Goal: Information Seeking & Learning: Check status

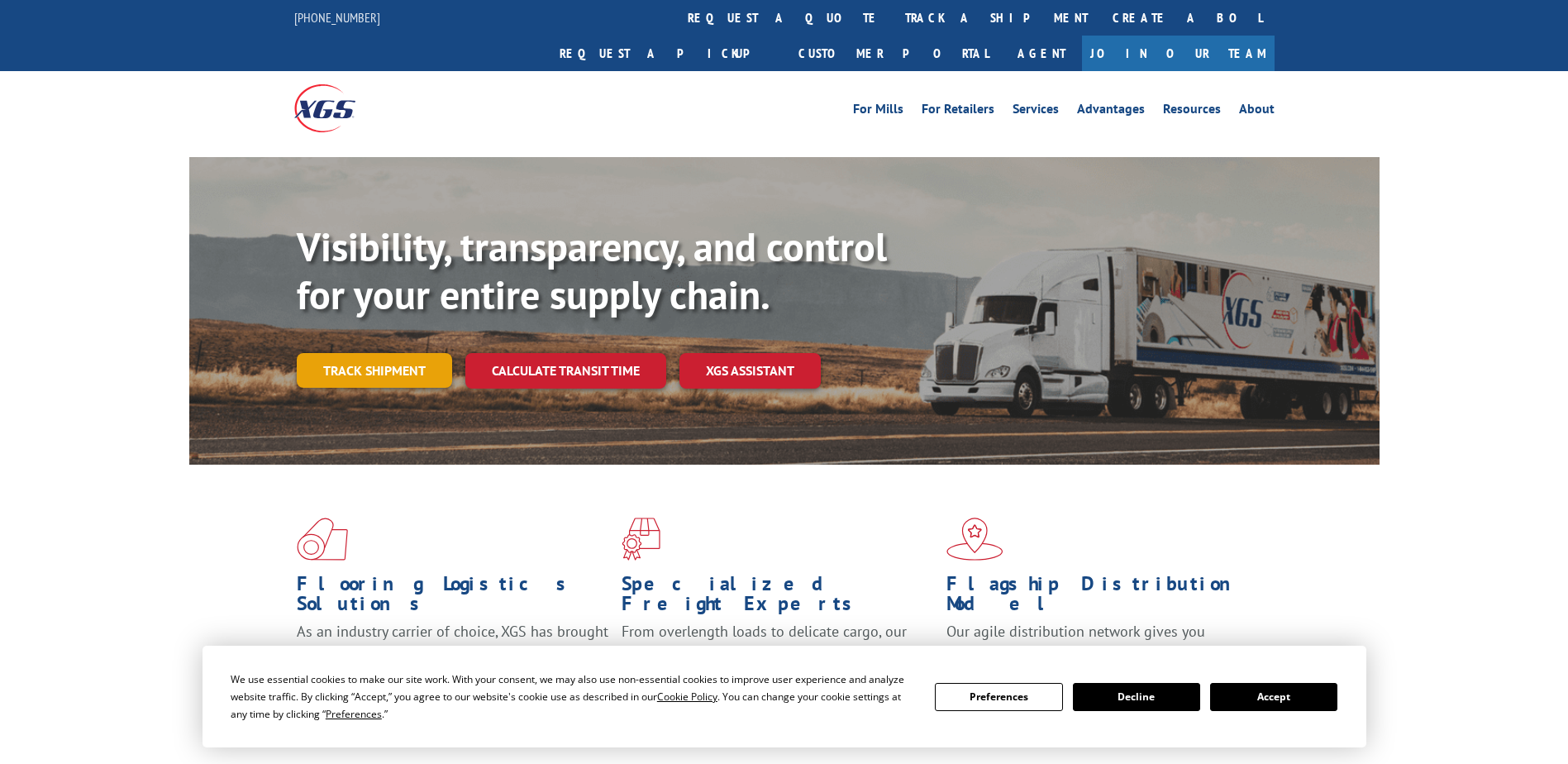
click at [348, 353] on link "Track shipment" at bounding box center [374, 371] width 155 height 34
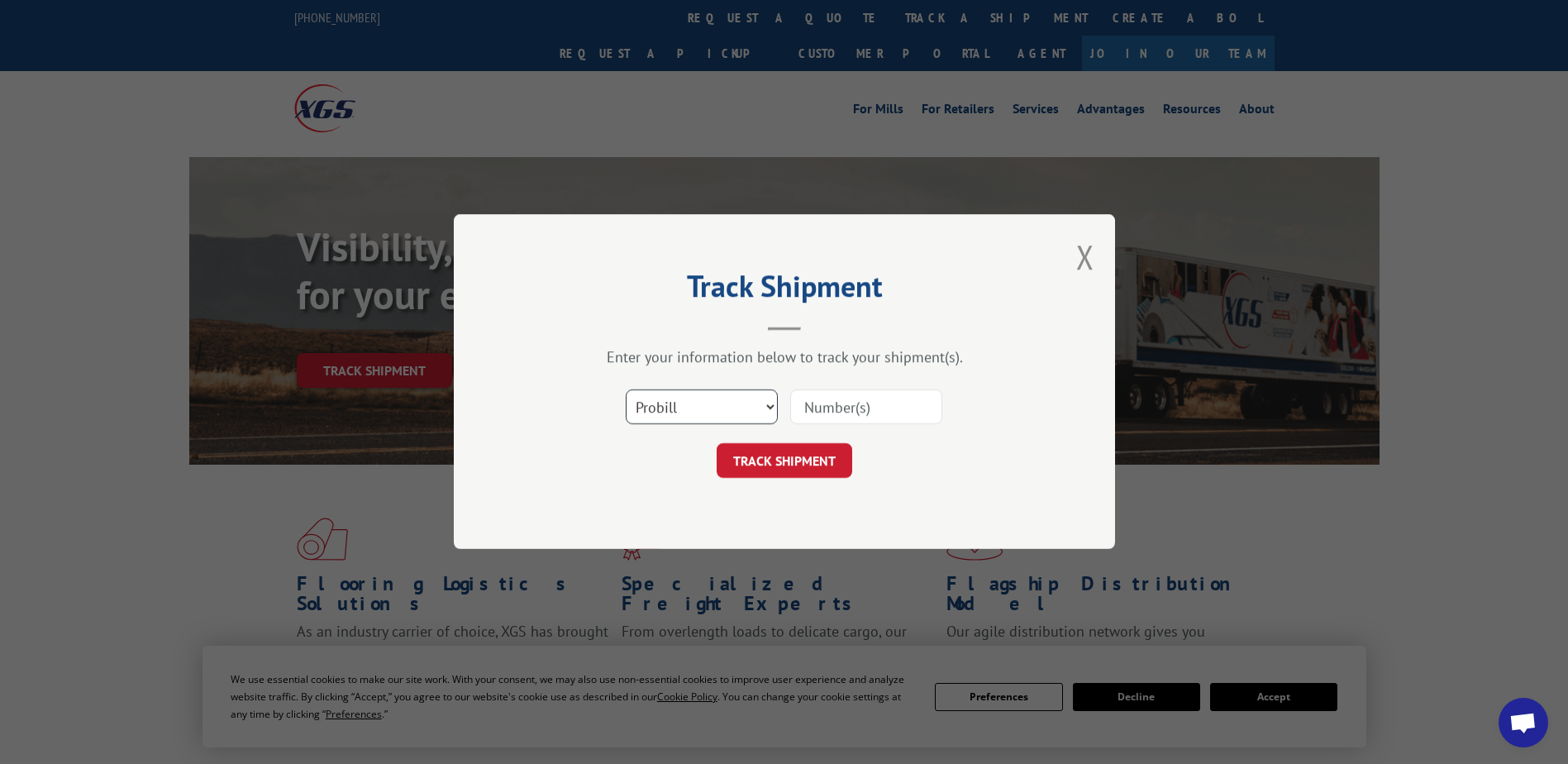
click at [762, 408] on select "Select category... Probill BOL PO" at bounding box center [702, 408] width 152 height 34
select select "bol"
click at [625, 391] on select "Select category... Probill BOL PO" at bounding box center [702, 408] width 152 height 34
click at [857, 412] on input at bounding box center [866, 408] width 152 height 34
paste input "936064146"
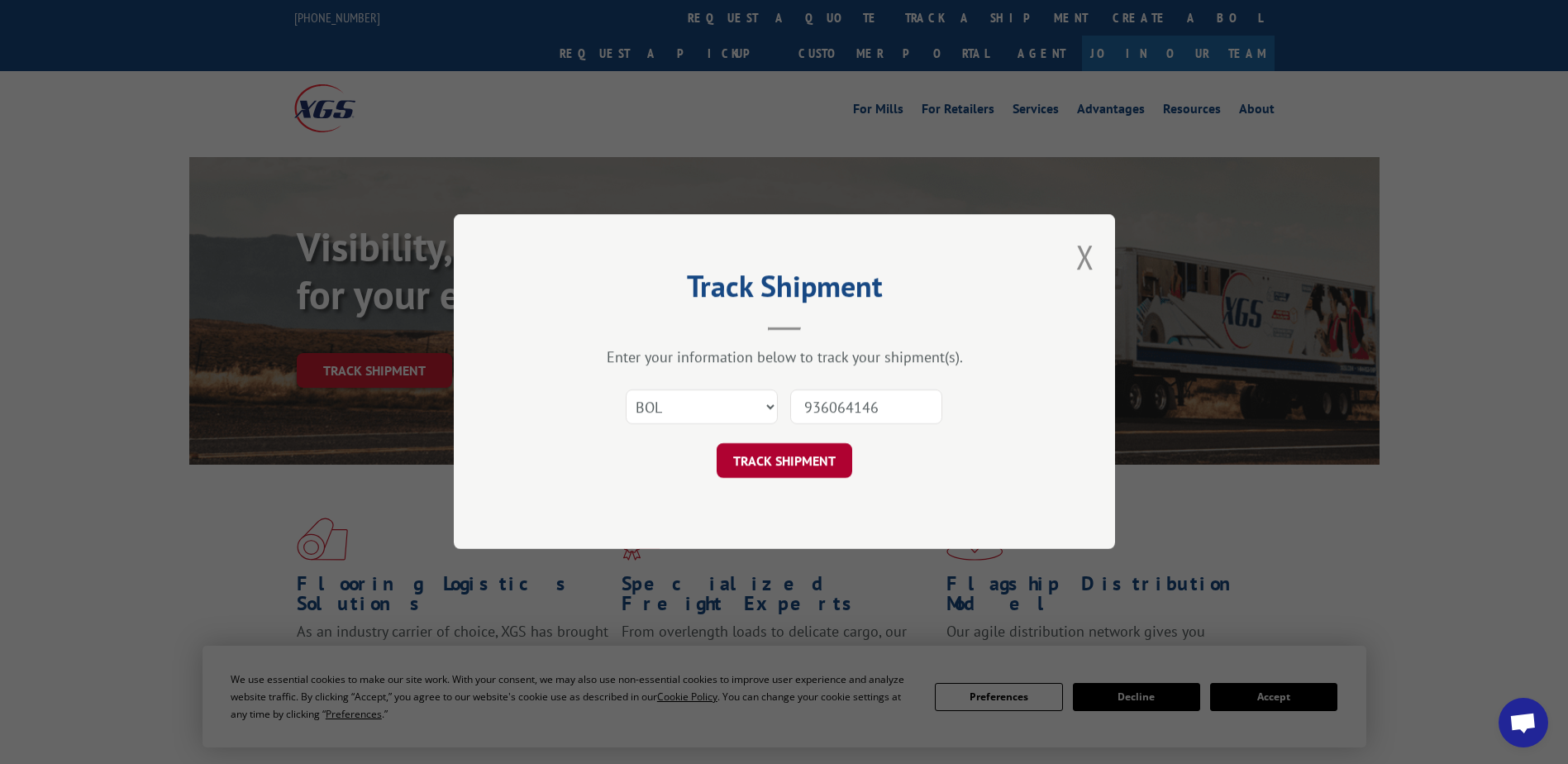
type input "936064146"
click at [762, 454] on button "TRACK SHIPMENT" at bounding box center [784, 461] width 135 height 34
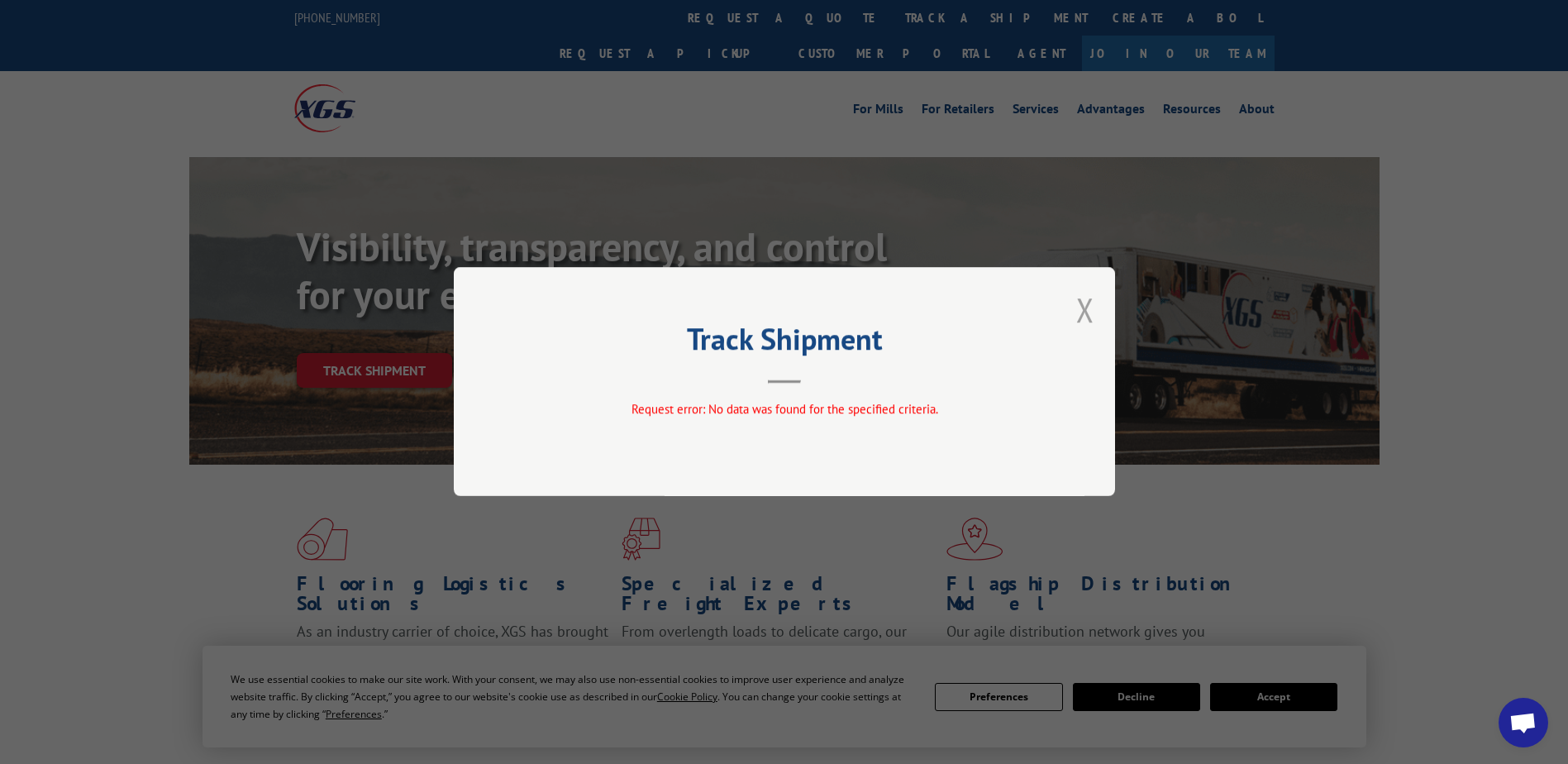
click at [1087, 310] on button "Close modal" at bounding box center [1084, 310] width 18 height 44
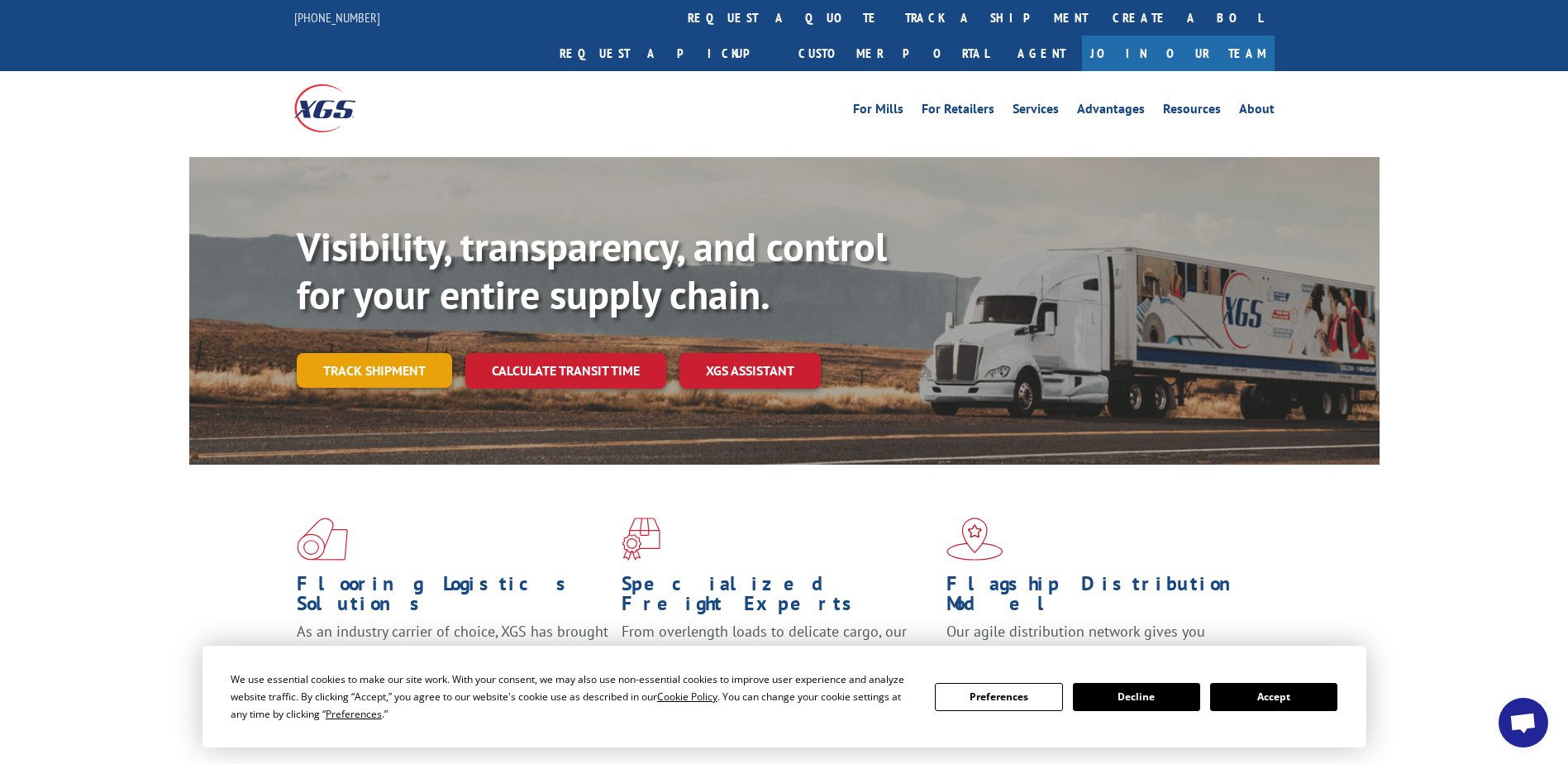
click at [398, 353] on link "Track shipment" at bounding box center [374, 371] width 155 height 34
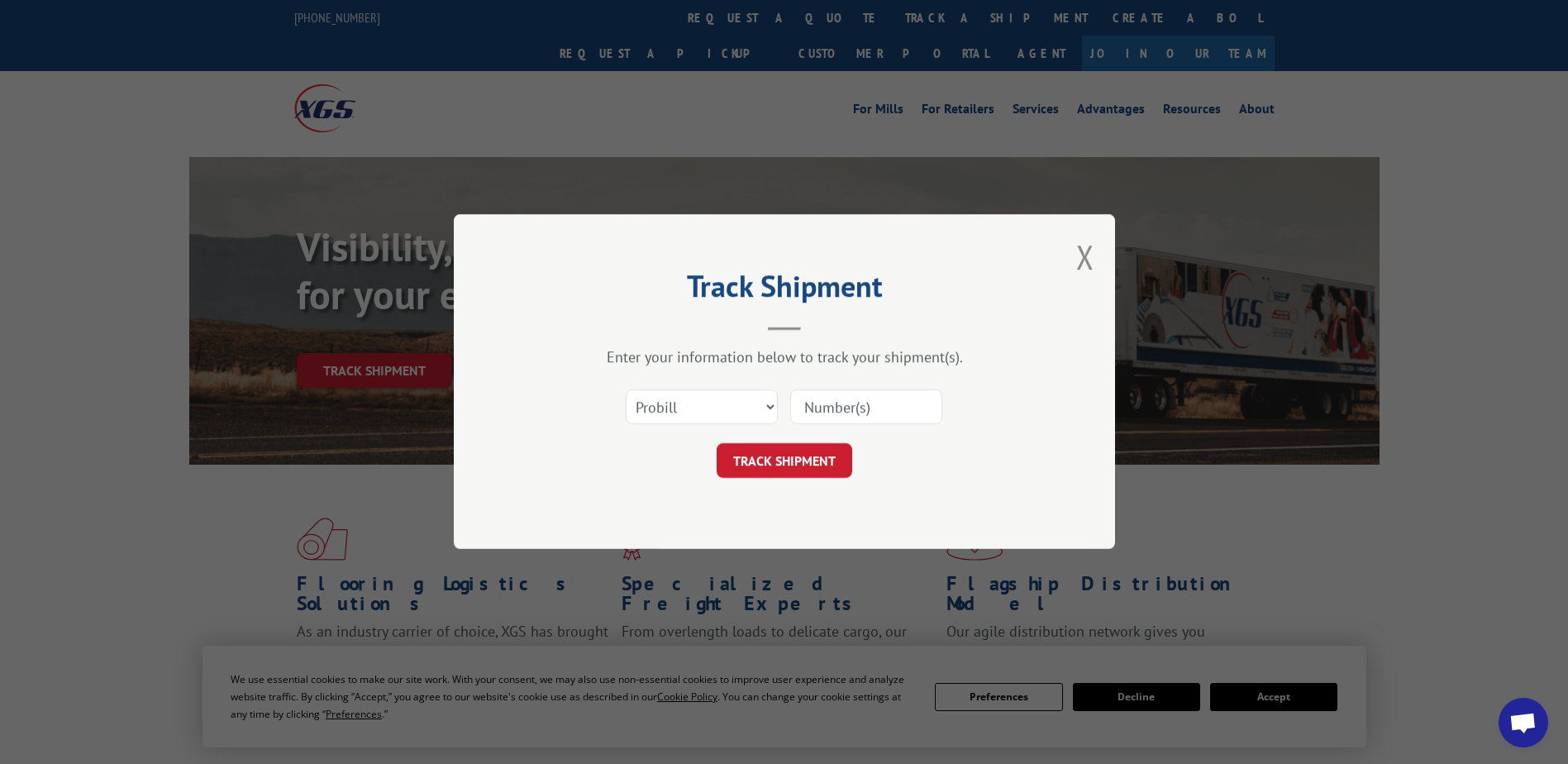
click at [894, 398] on input at bounding box center [866, 408] width 152 height 34
paste input "936064146"
type input "936064146"
click at [792, 464] on button "TRACK SHIPMENT" at bounding box center [784, 461] width 135 height 34
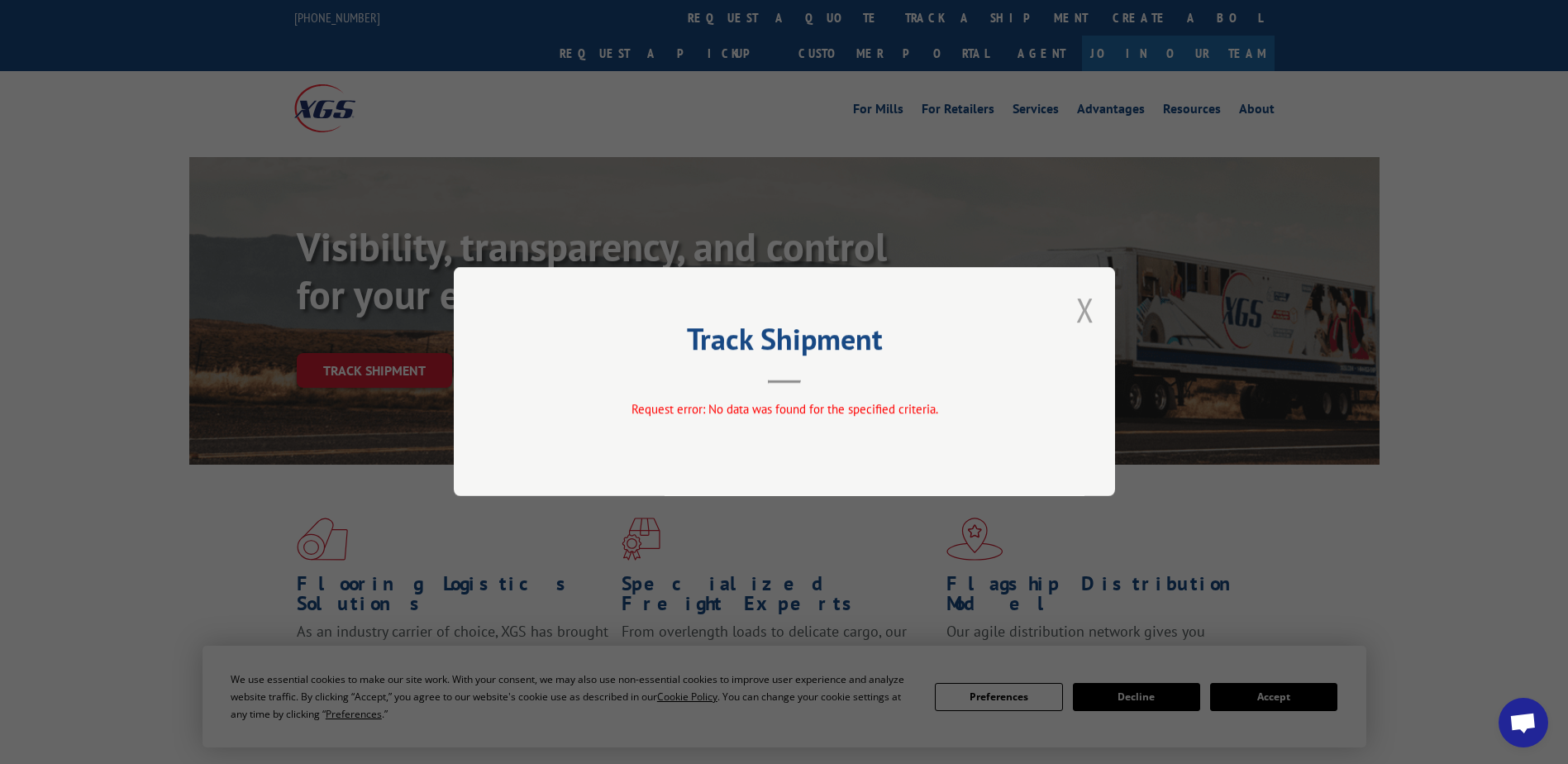
click at [1085, 314] on button "Close modal" at bounding box center [1084, 310] width 18 height 44
